Goal: Information Seeking & Learning: Learn about a topic

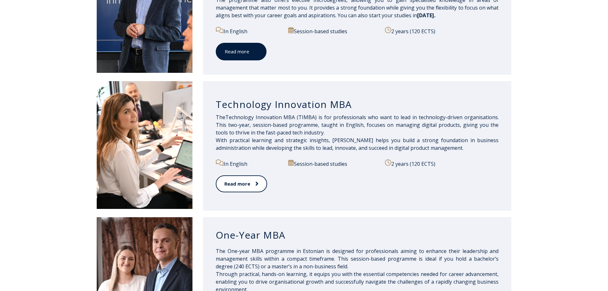
scroll to position [415, 0]
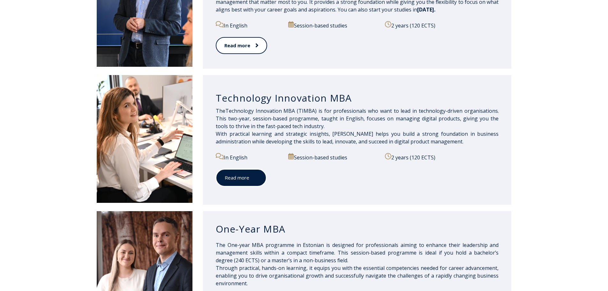
click at [254, 176] on span at bounding box center [253, 177] width 8 height 6
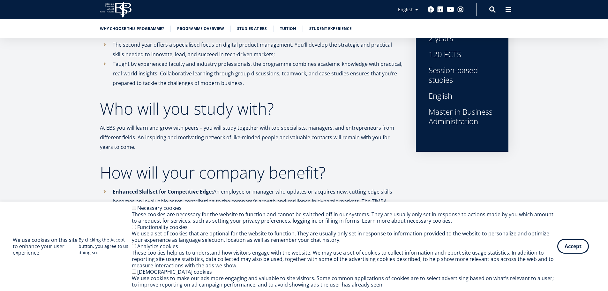
scroll to position [319, 0]
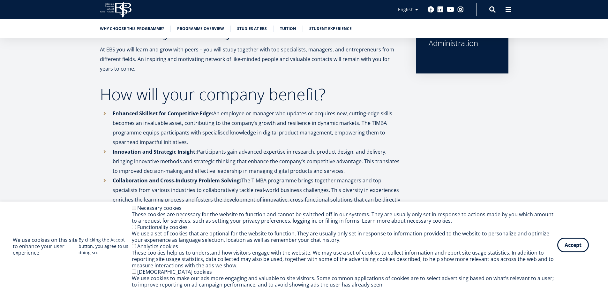
click at [570, 247] on button "Accept" at bounding box center [573, 244] width 32 height 15
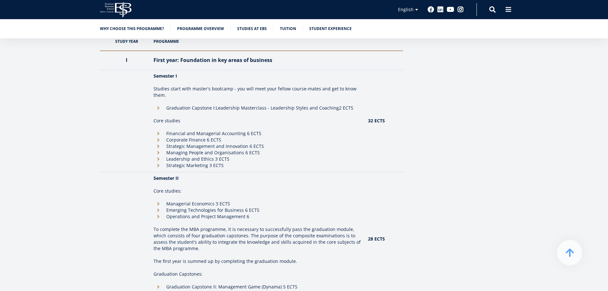
scroll to position [606, 0]
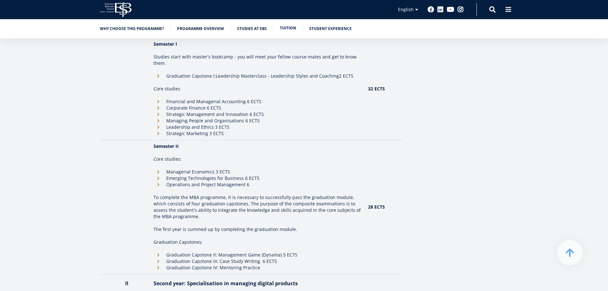
click at [291, 28] on link "Tuition" at bounding box center [288, 28] width 16 height 6
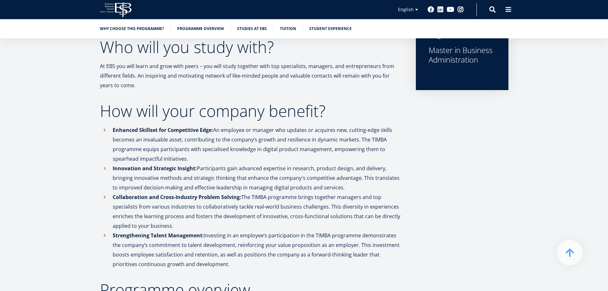
scroll to position [110, 0]
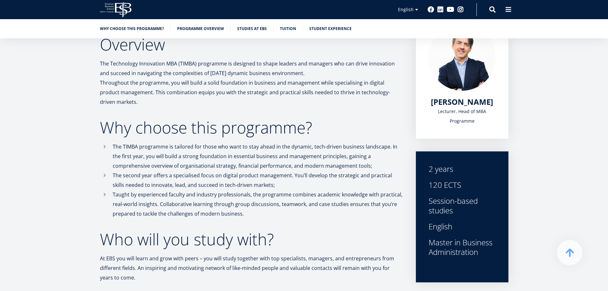
scroll to position [606, 0]
